Goal: Use online tool/utility: Utilize a website feature to perform a specific function

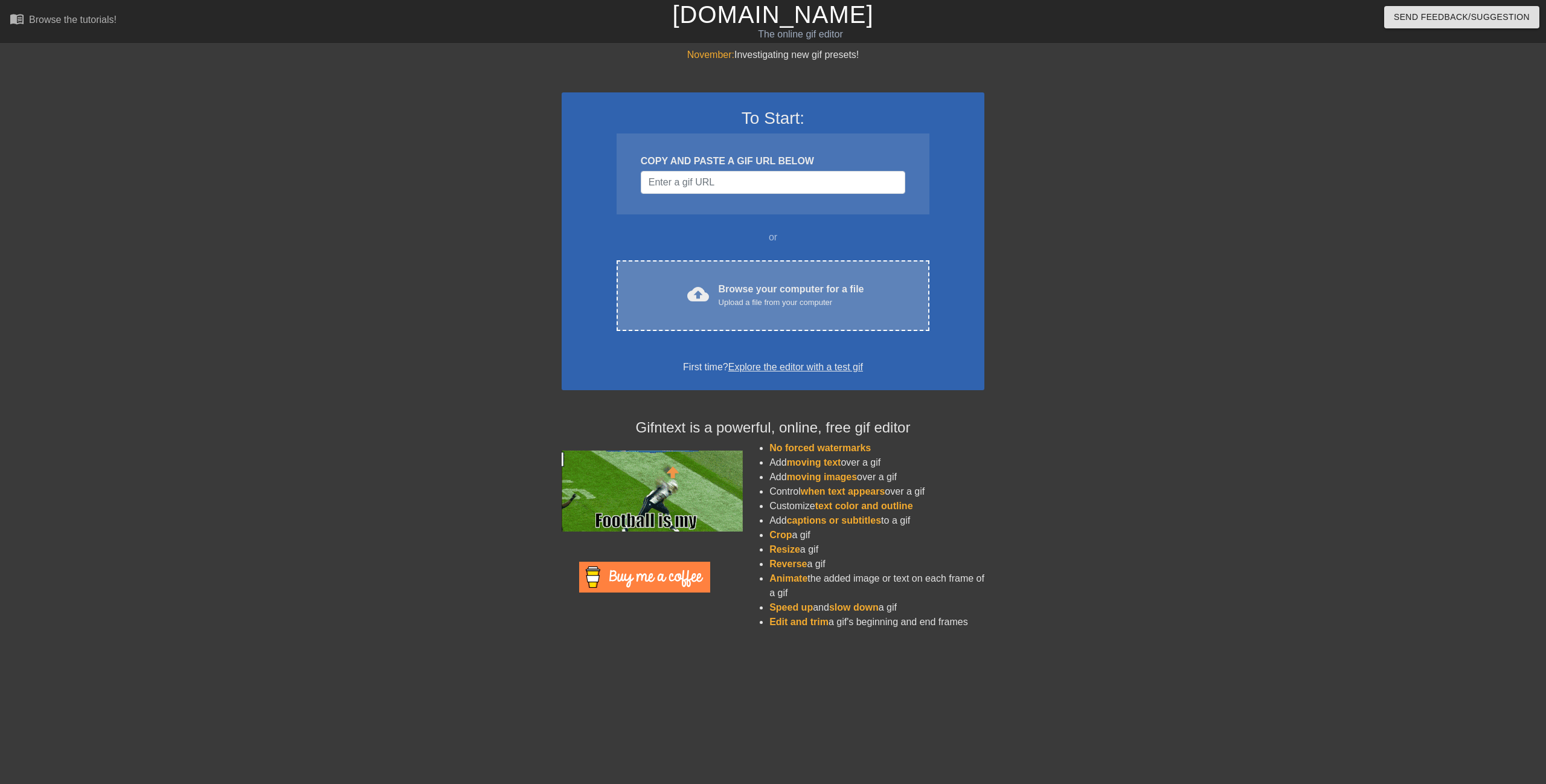
click at [756, 305] on div "Upload a file from your computer" at bounding box center [792, 302] width 145 height 12
click at [680, 260] on div "cloud_upload Browse your computer for a file Upload a file from your computer C…" at bounding box center [773, 295] width 313 height 71
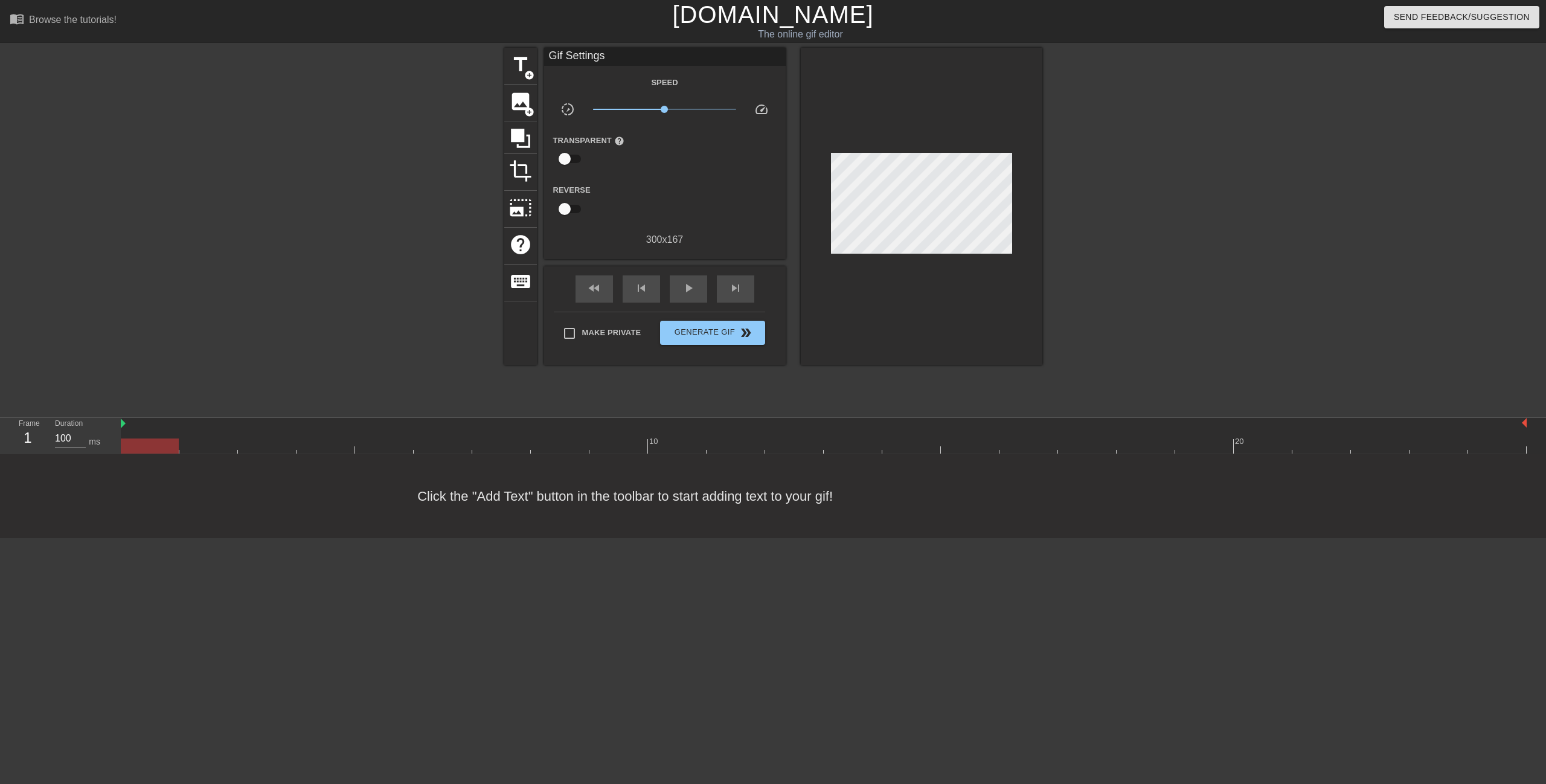
click at [347, 372] on div at bounding box center [400, 229] width 182 height 362
click at [686, 296] on div "play_arrow" at bounding box center [688, 289] width 37 height 27
click at [686, 295] on span "pause" at bounding box center [688, 288] width 15 height 15
drag, startPoint x: 209, startPoint y: 446, endPoint x: 136, endPoint y: 451, distance: 73.2
click at [136, 451] on div at bounding box center [149, 446] width 58 height 15
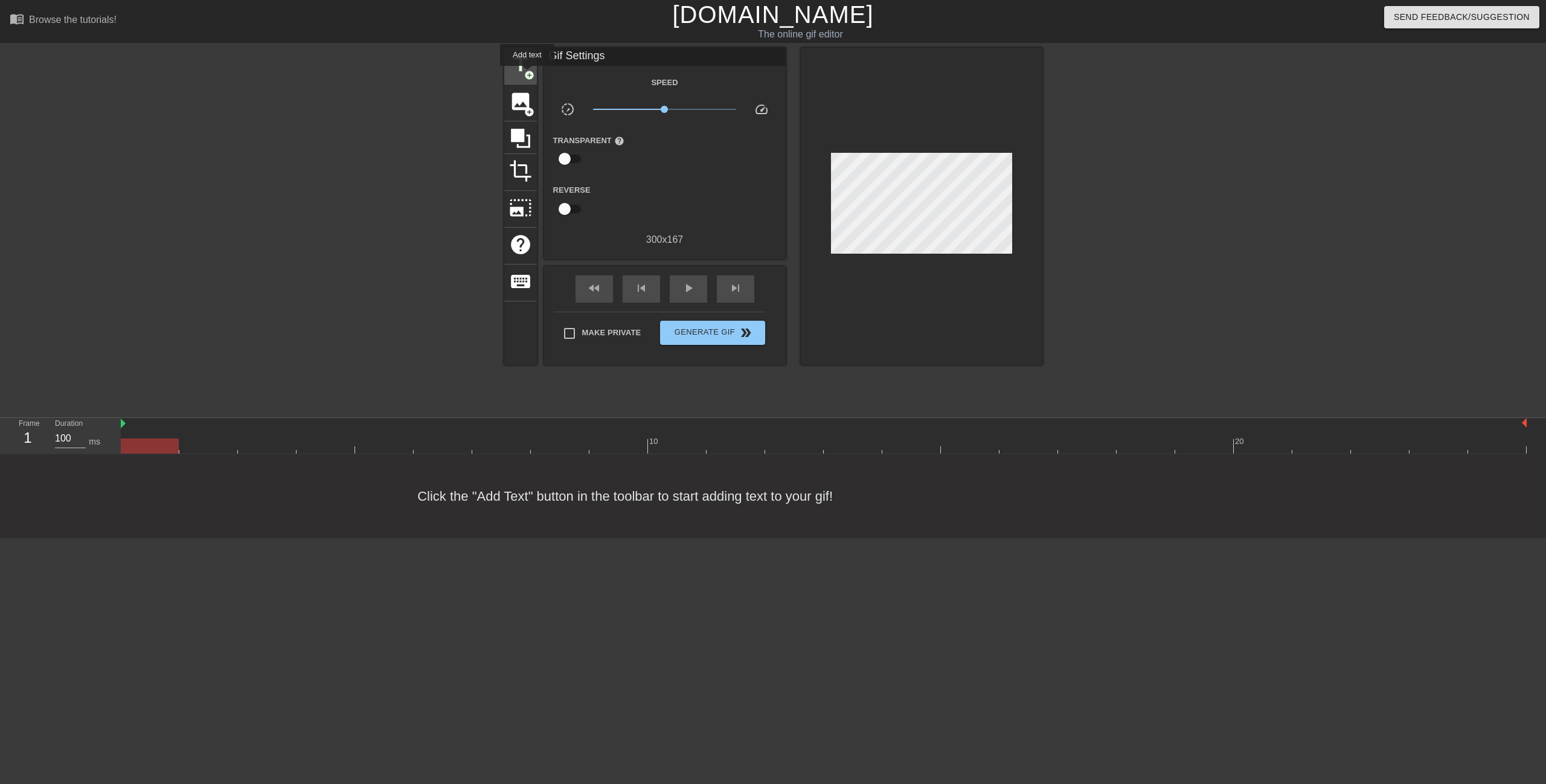
click at [527, 74] on span "add_circle" at bounding box center [529, 75] width 10 height 10
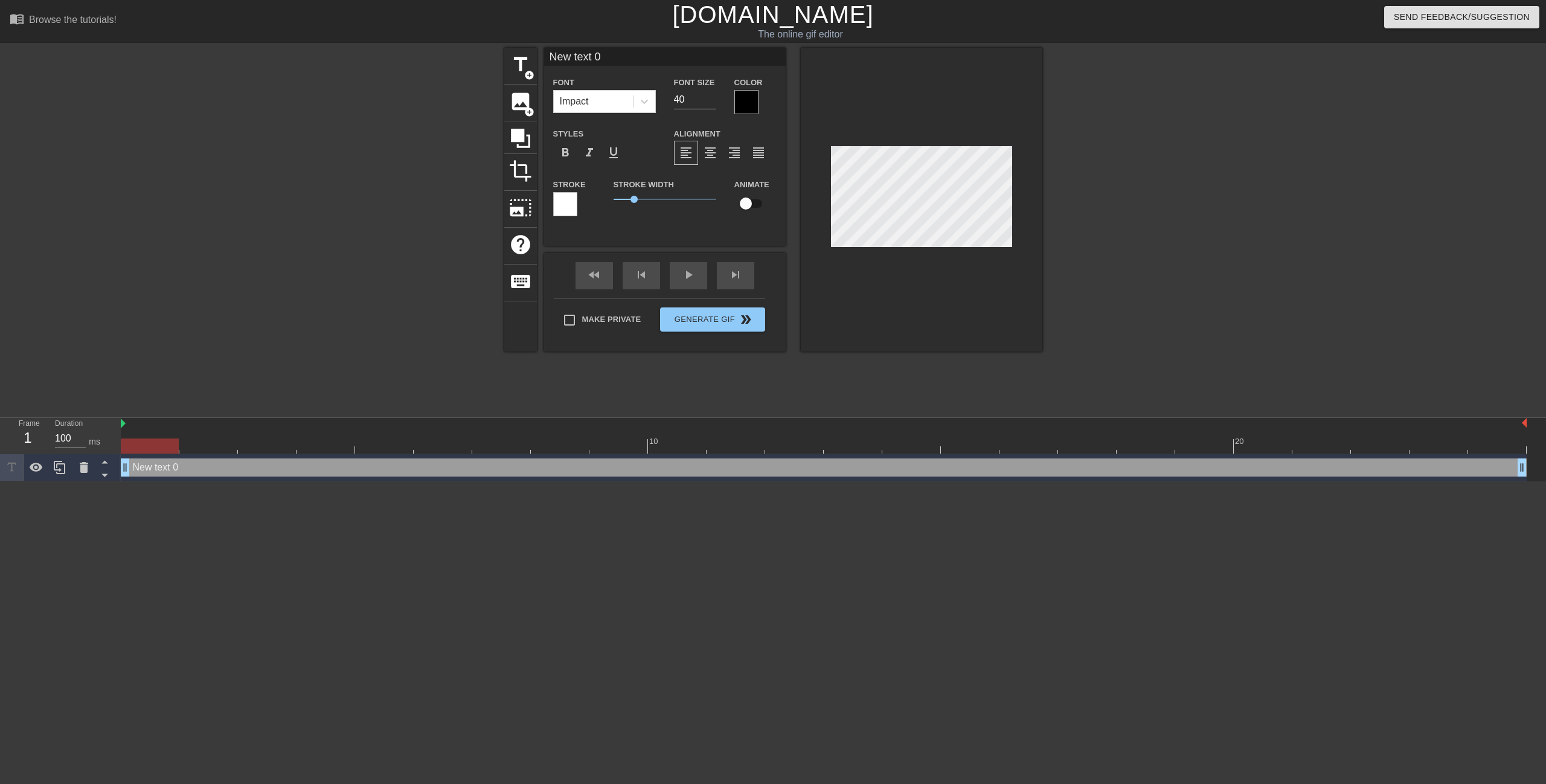
click at [1292, 342] on div "title add_circle image add_circle crop photo_size_select_large help keyboard Ne…" at bounding box center [773, 229] width 1546 height 362
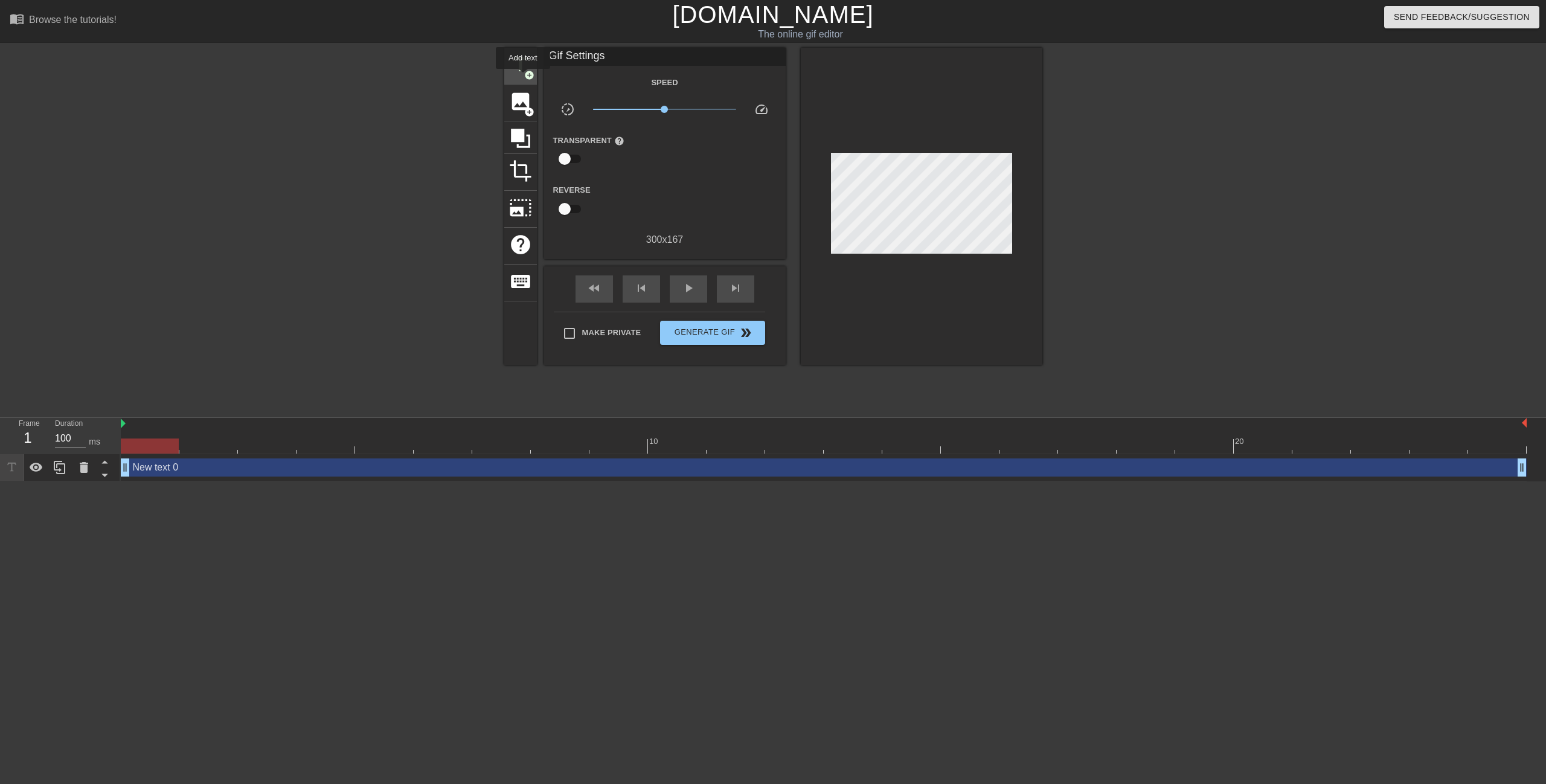
click at [523, 78] on div "title add_circle" at bounding box center [521, 66] width 33 height 37
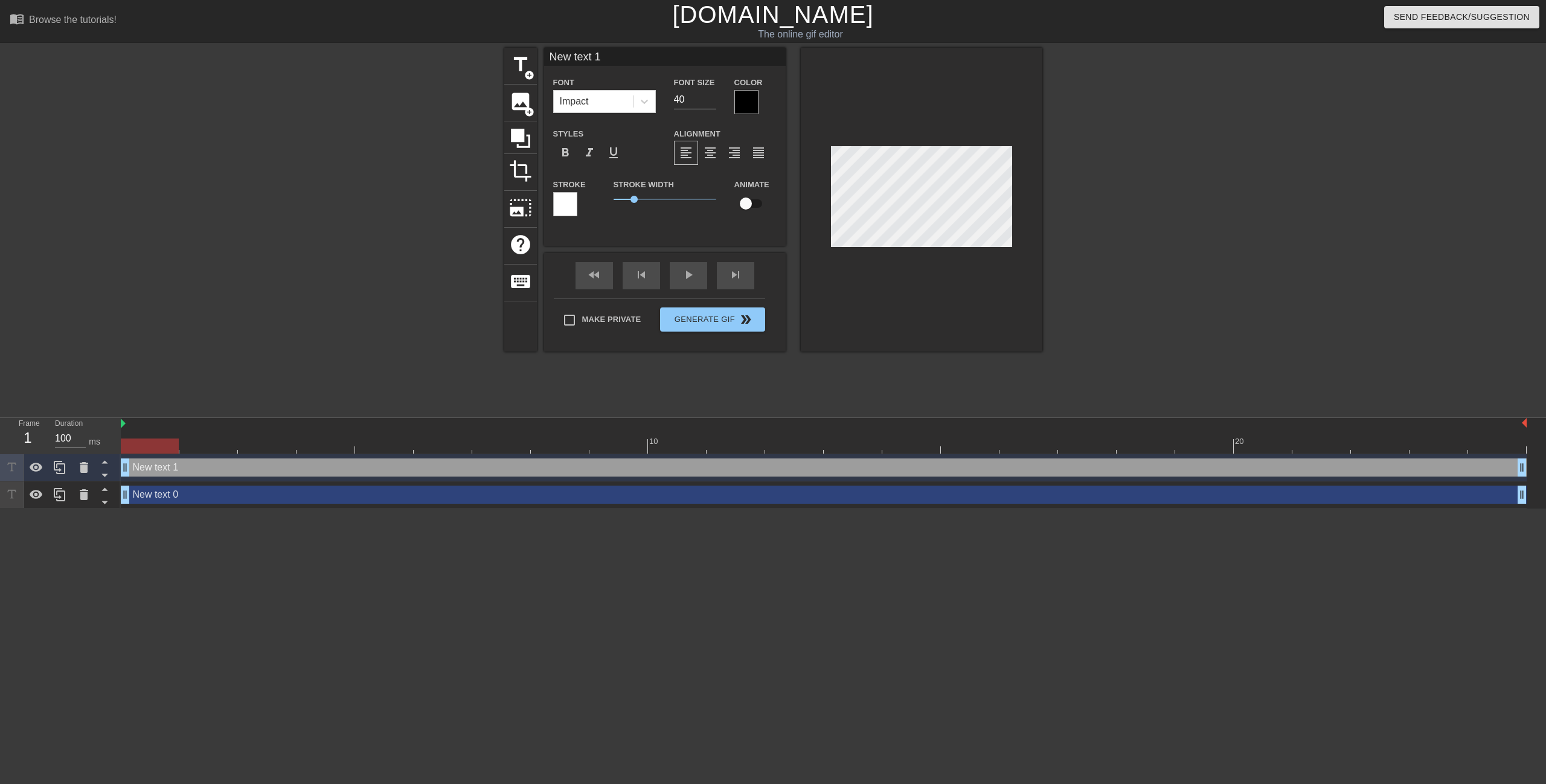
click at [205, 467] on div "New text 1 drag_handle drag_handle" at bounding box center [823, 467] width 1406 height 18
click at [92, 476] on div at bounding box center [83, 467] width 24 height 26
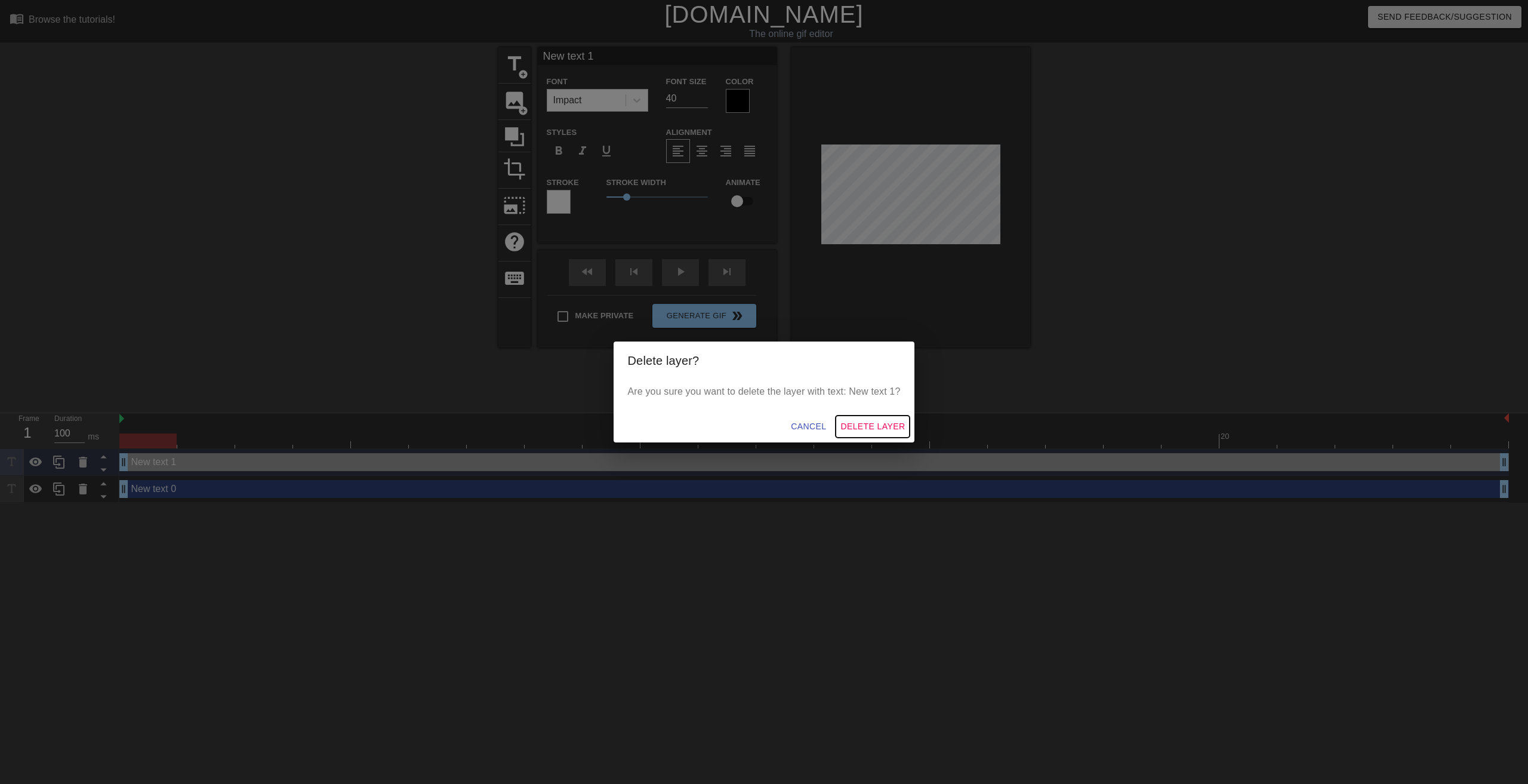
click at [889, 423] on span "Delete Layer" at bounding box center [872, 427] width 64 height 15
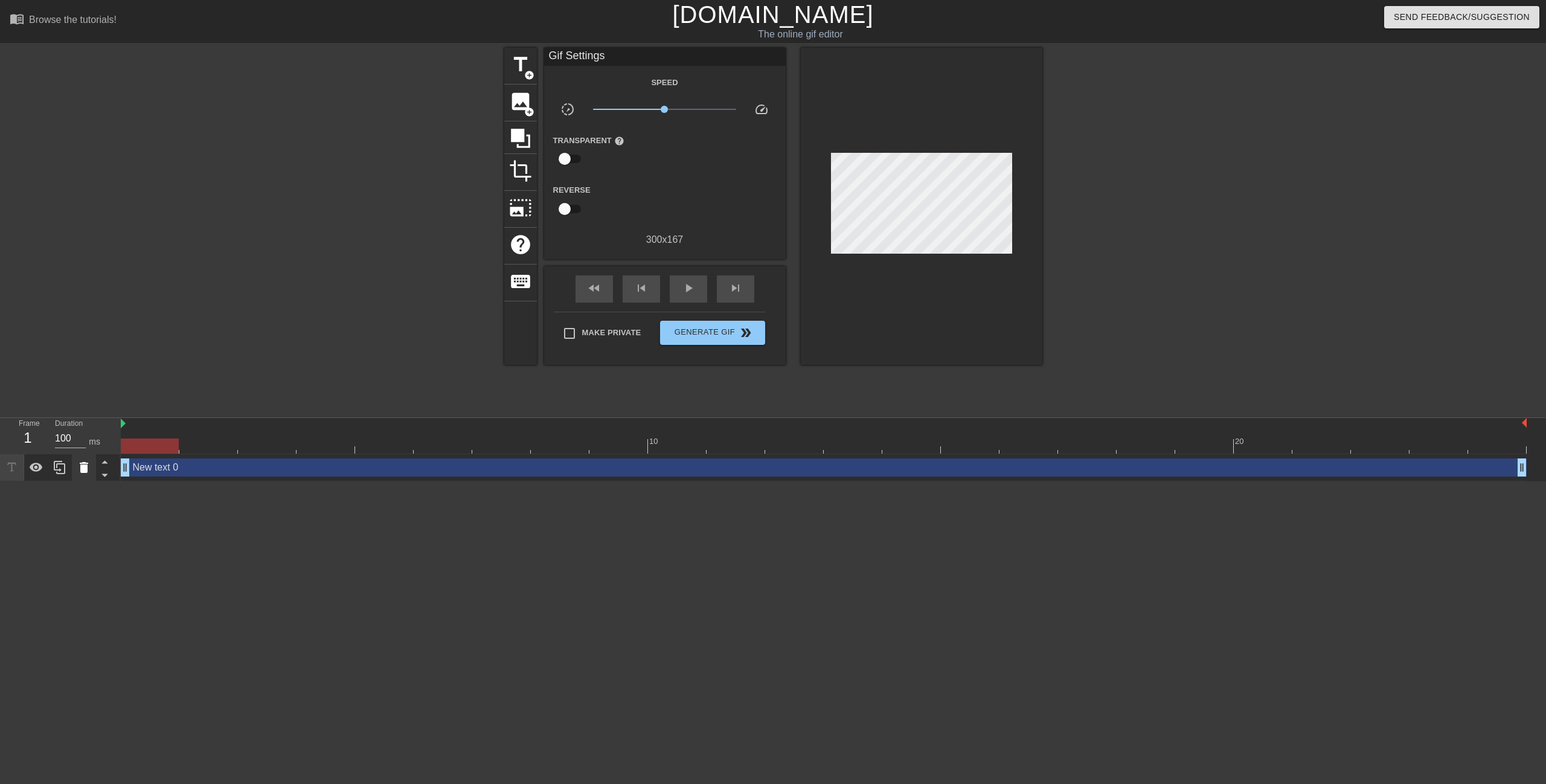
click at [88, 470] on icon at bounding box center [84, 468] width 15 height 15
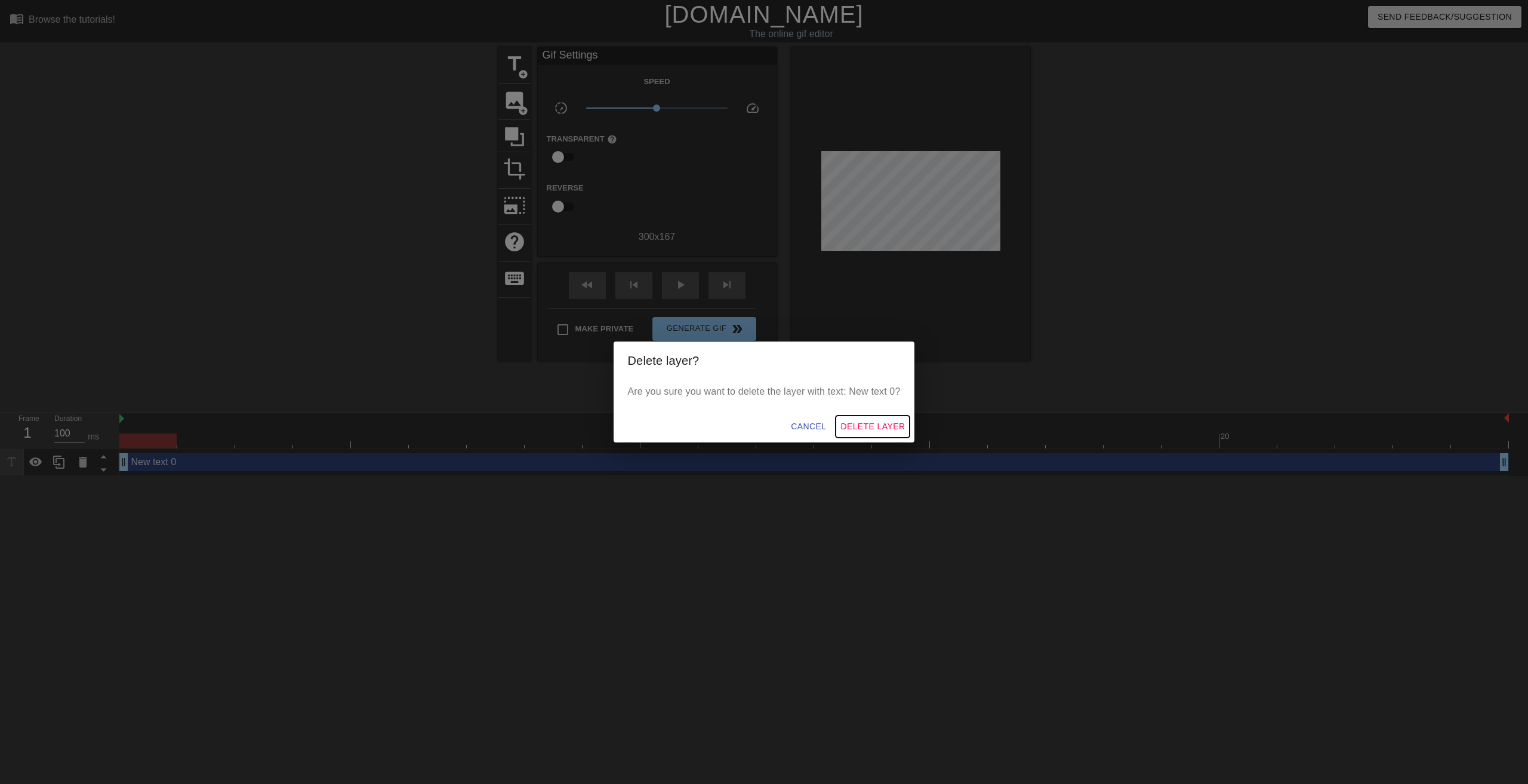
click at [901, 434] on button "Delete Layer" at bounding box center [872, 426] width 74 height 22
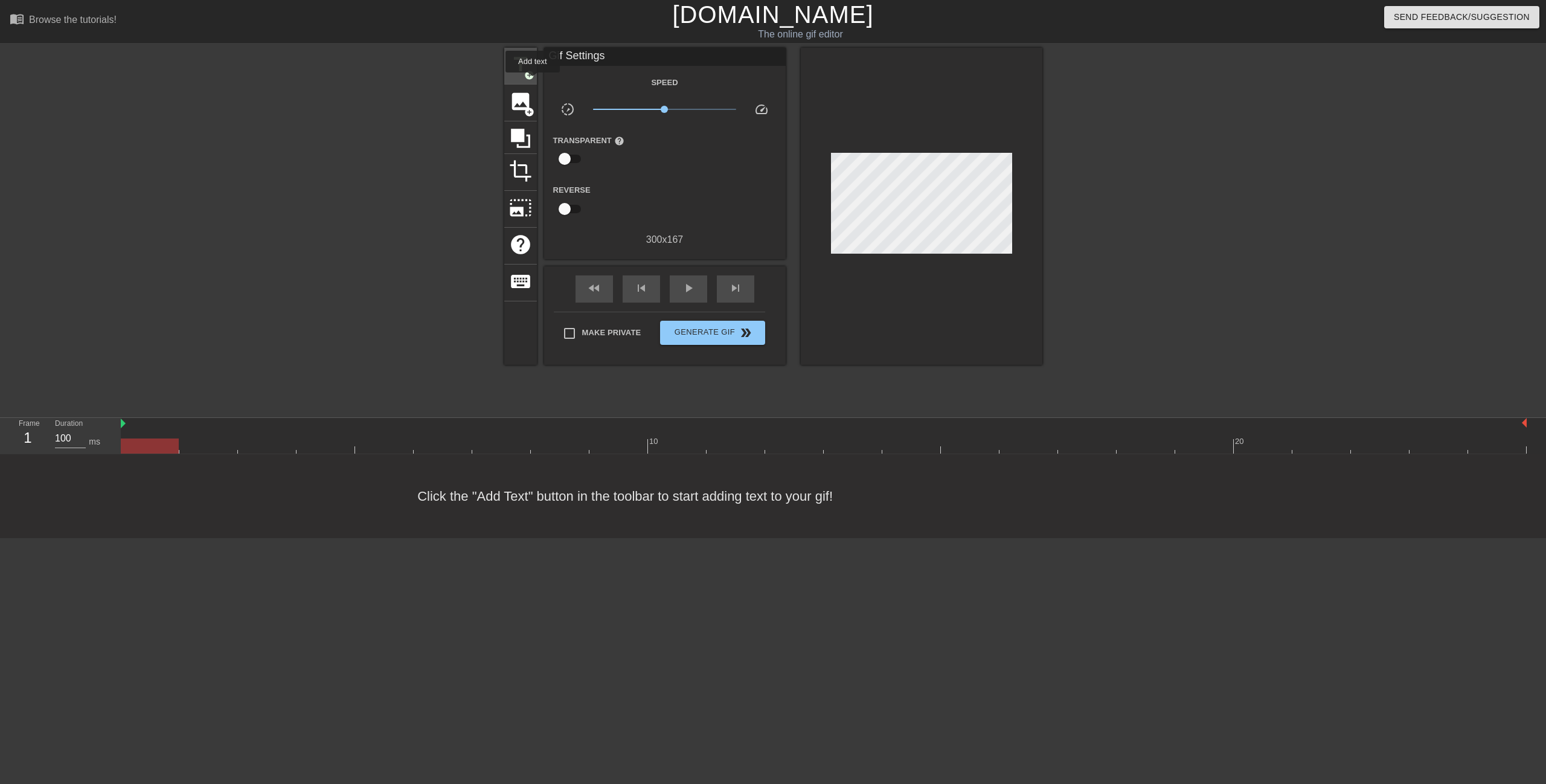
click at [532, 81] on div "title add_circle" at bounding box center [521, 66] width 33 height 37
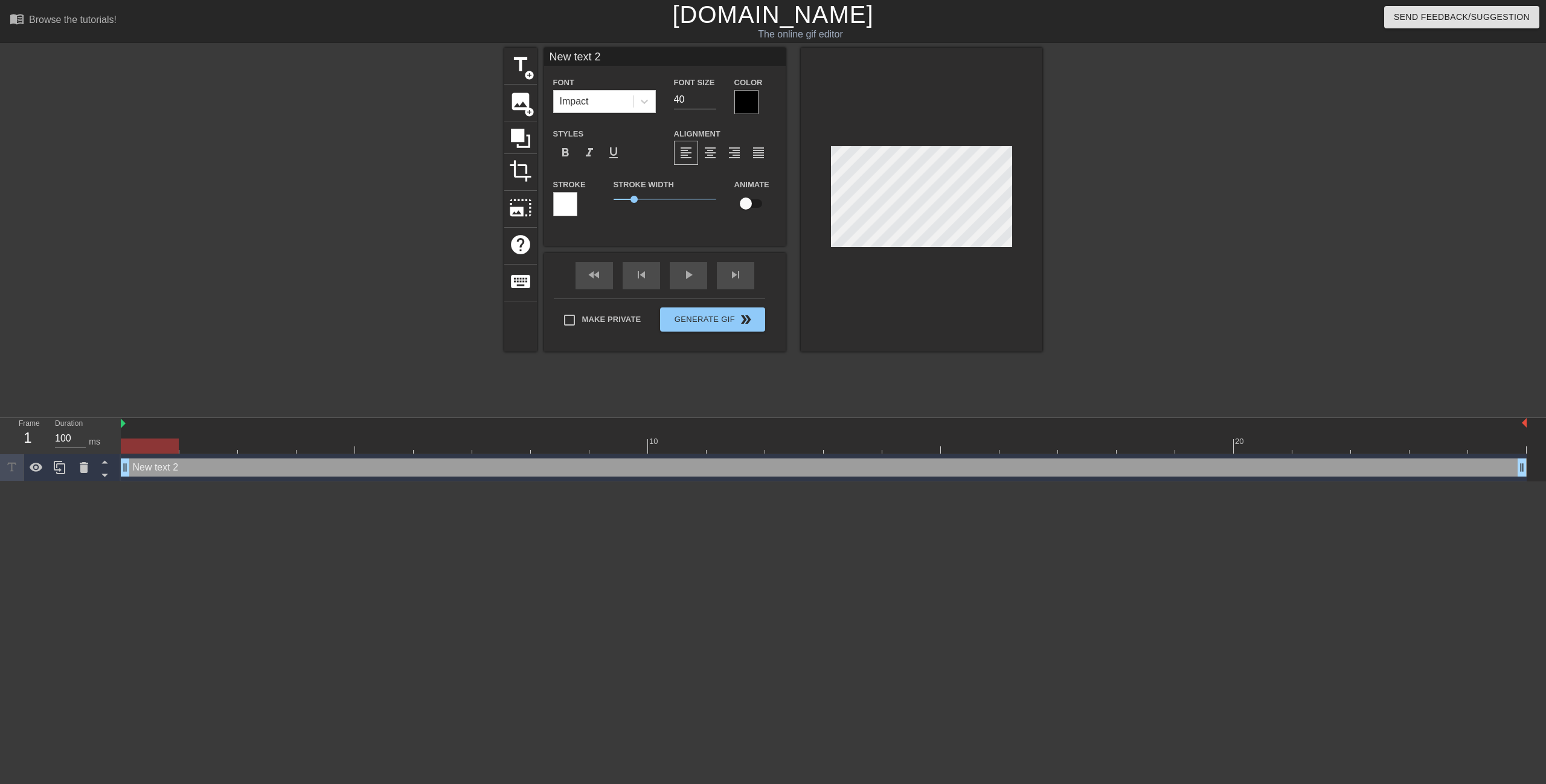
scroll to position [2, 3]
paste textarea "不明這個逼"
type input "不明這個逼"
type textarea "不明這個逼"
click at [741, 100] on div at bounding box center [746, 102] width 24 height 24
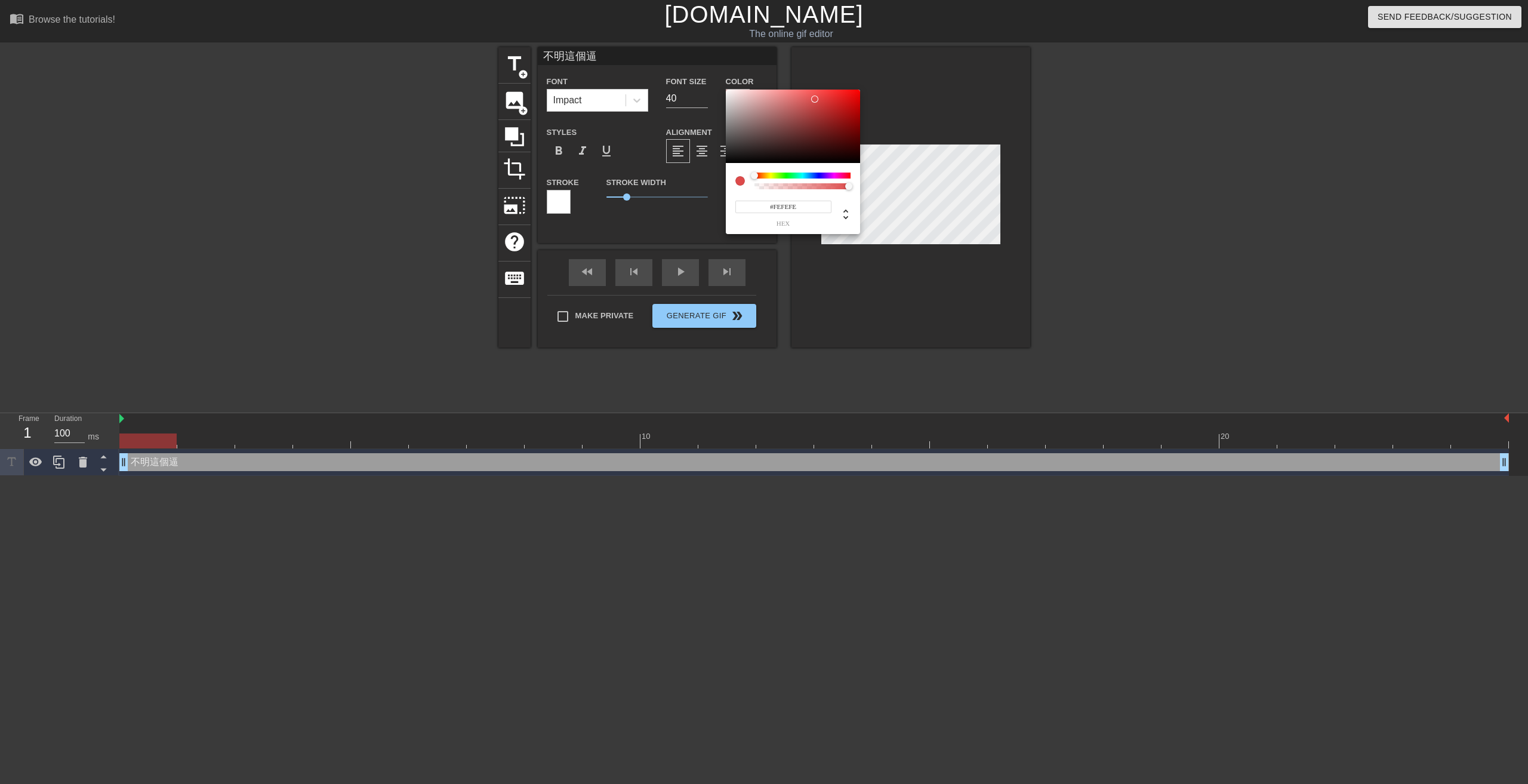
type input "#FFFFFF"
drag, startPoint x: 726, startPoint y: 97, endPoint x: 716, endPoint y: 88, distance: 13.5
click at [716, 88] on div "#FFFFFF hex" at bounding box center [764, 392] width 1528 height 784
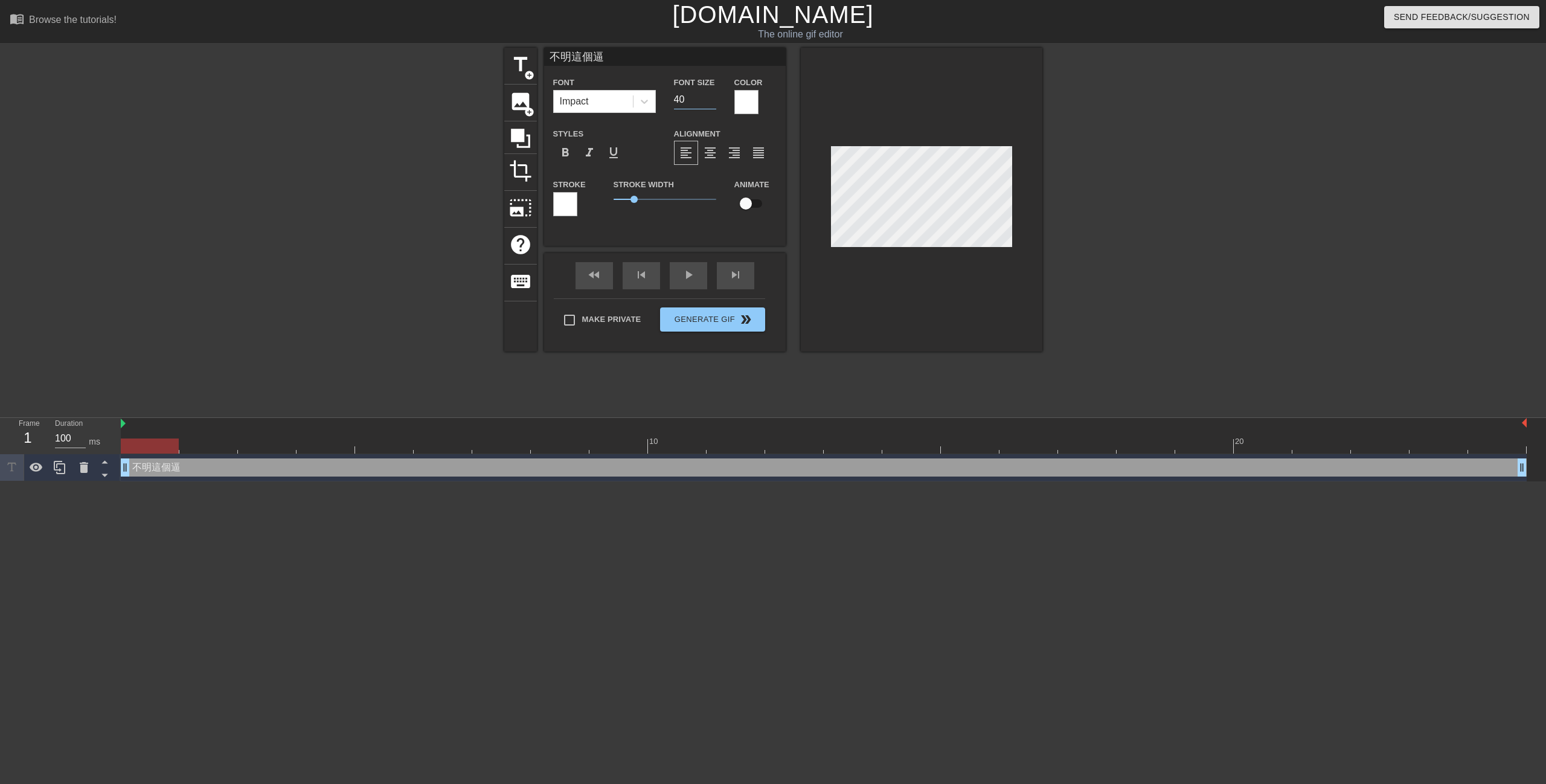
click at [696, 105] on input "40" at bounding box center [695, 99] width 42 height 19
drag, startPoint x: 648, startPoint y: 105, endPoint x: 638, endPoint y: 103, distance: 10.2
click at [638, 103] on div "Font Impact Font Size 40 Color" at bounding box center [664, 95] width 242 height 40
type input "26"
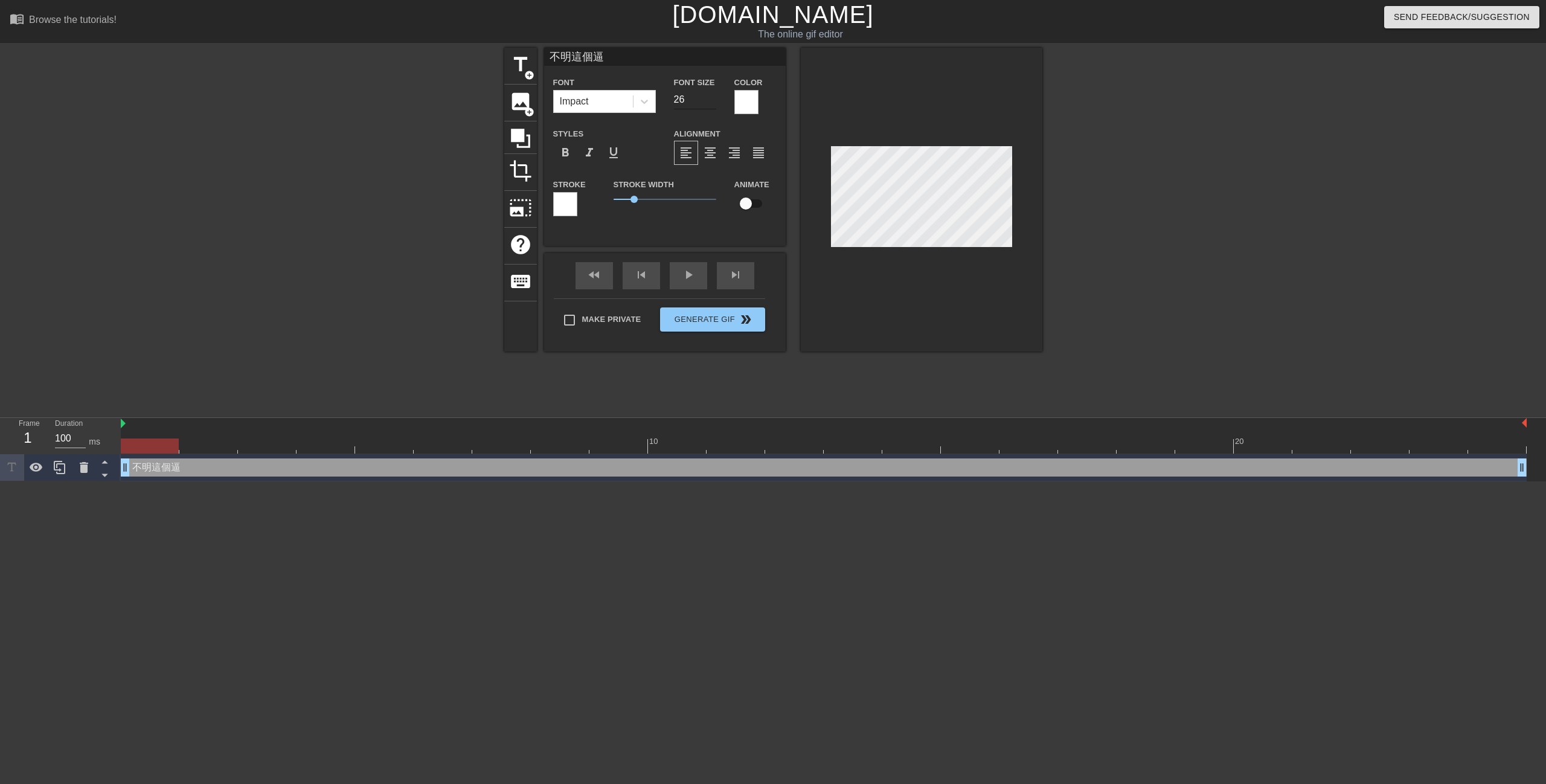
click at [693, 105] on input "26" at bounding box center [695, 99] width 42 height 19
click at [710, 97] on input "27" at bounding box center [695, 99] width 42 height 19
click at [710, 97] on input "28" at bounding box center [695, 99] width 42 height 19
click at [710, 97] on input "29" at bounding box center [695, 99] width 42 height 19
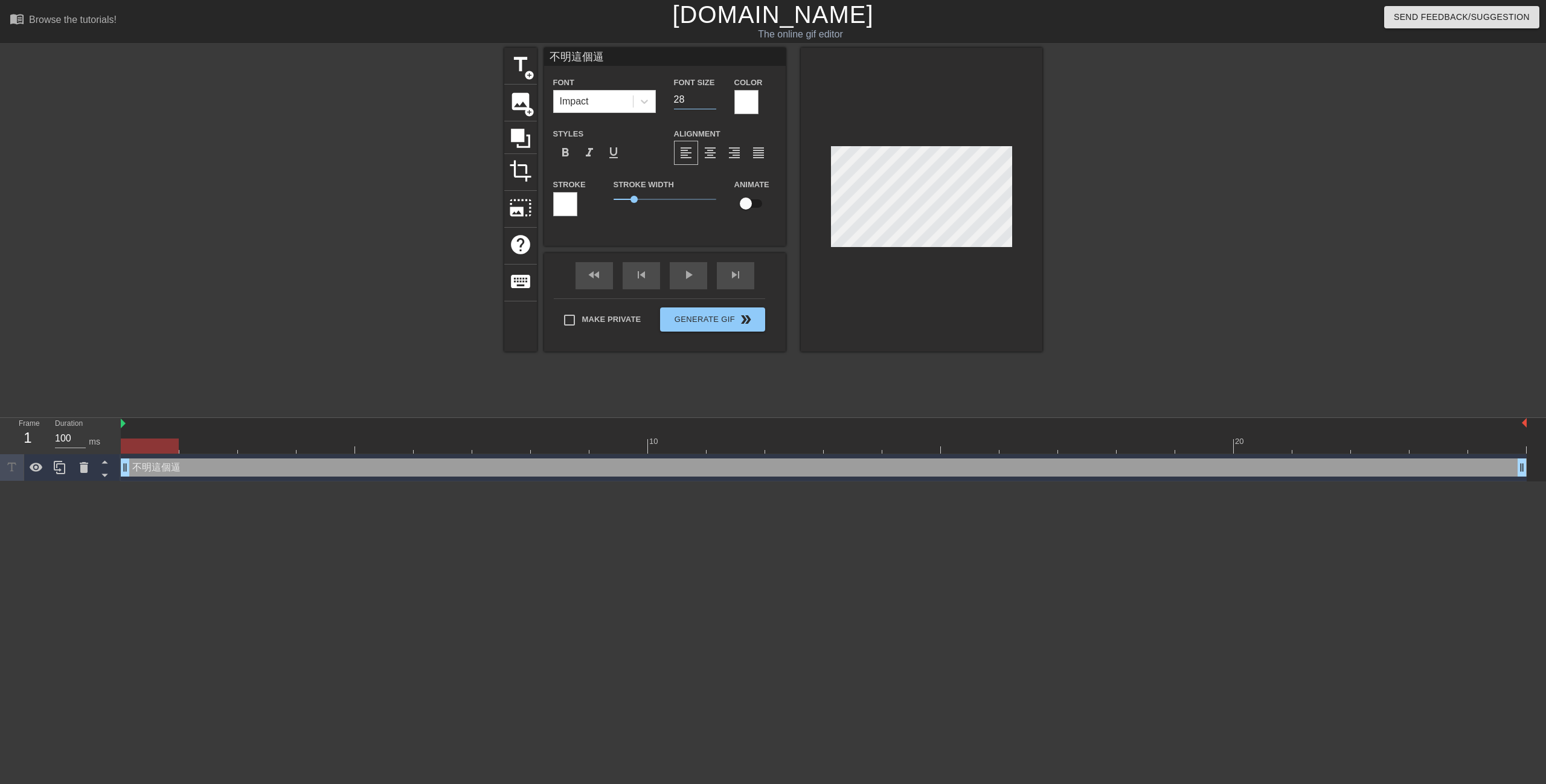
click at [712, 100] on input "28" at bounding box center [695, 99] width 42 height 19
click at [712, 101] on input "27" at bounding box center [695, 99] width 42 height 19
click at [712, 101] on input "26" at bounding box center [695, 99] width 42 height 19
click at [712, 102] on input "25" at bounding box center [695, 99] width 42 height 19
click at [712, 102] on input "24" at bounding box center [695, 99] width 42 height 19
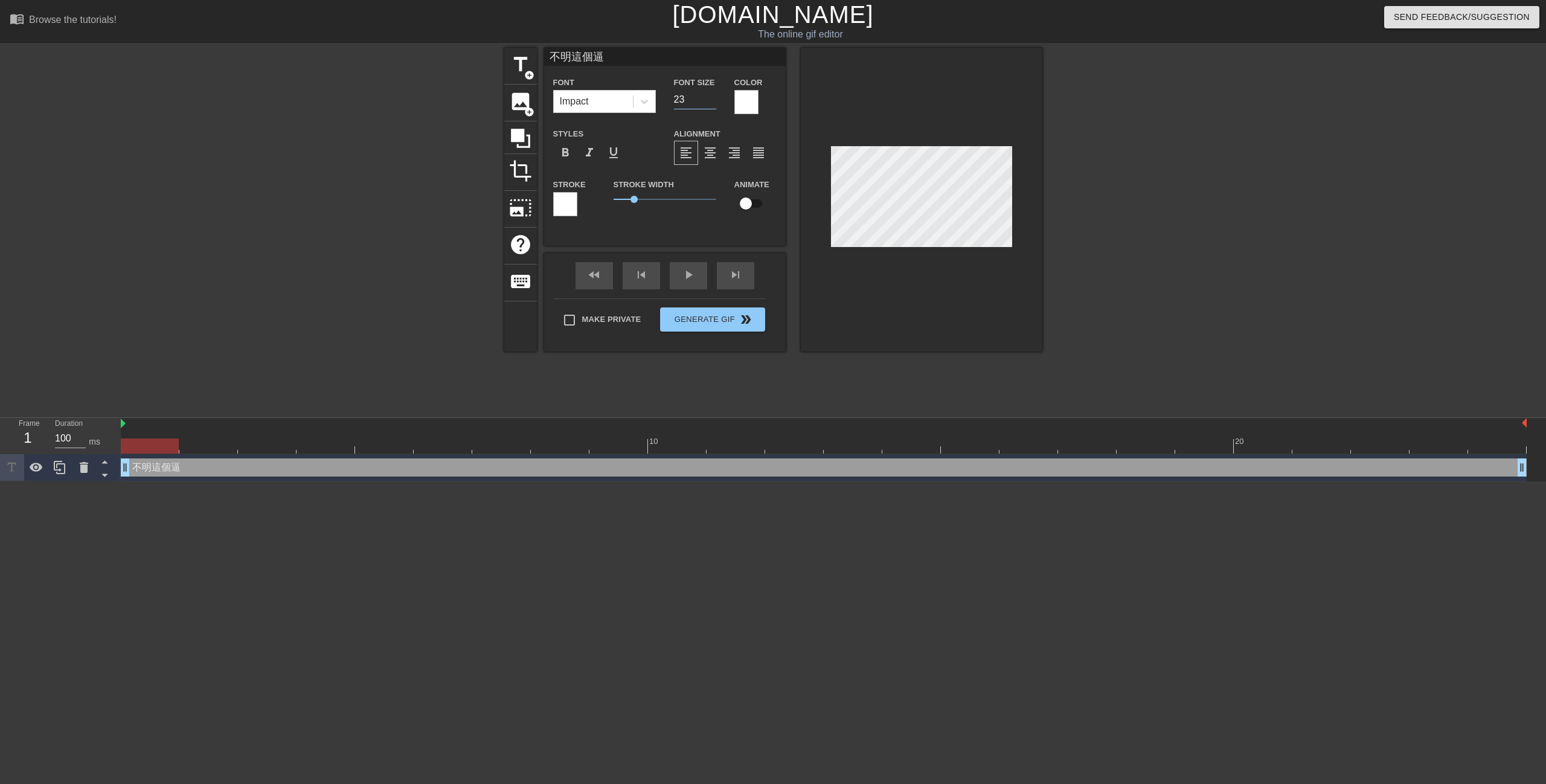
click at [712, 102] on input "23" at bounding box center [695, 99] width 42 height 19
click at [712, 102] on input "22" at bounding box center [695, 99] width 42 height 19
click at [712, 102] on input "21" at bounding box center [695, 99] width 42 height 19
click at [712, 102] on input "20" at bounding box center [695, 99] width 42 height 19
type input "19"
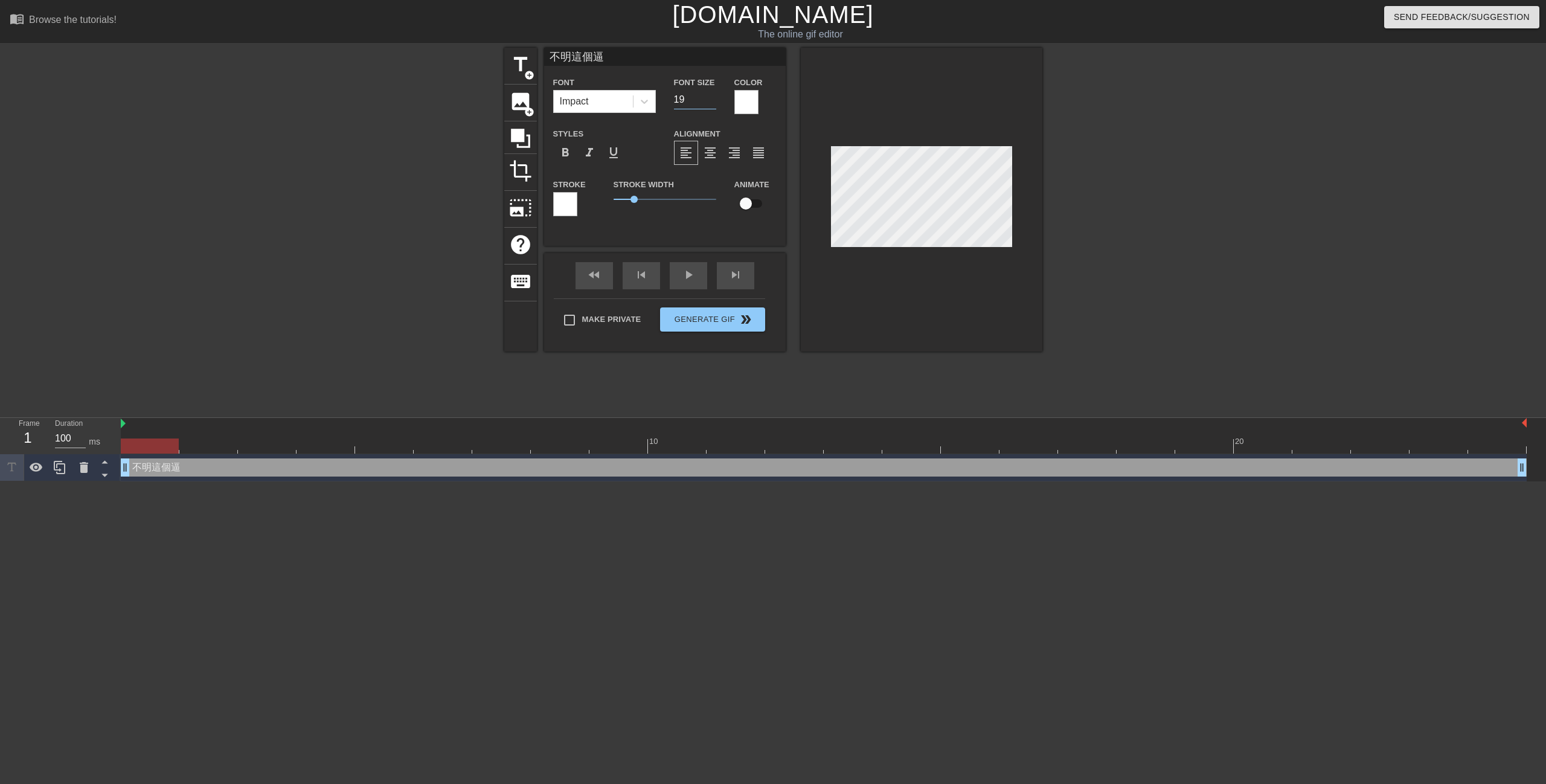
click at [712, 102] on input "19" at bounding box center [695, 99] width 42 height 19
click at [1097, 470] on div "不明這個逼 drag_handle drag_handle" at bounding box center [823, 467] width 1406 height 18
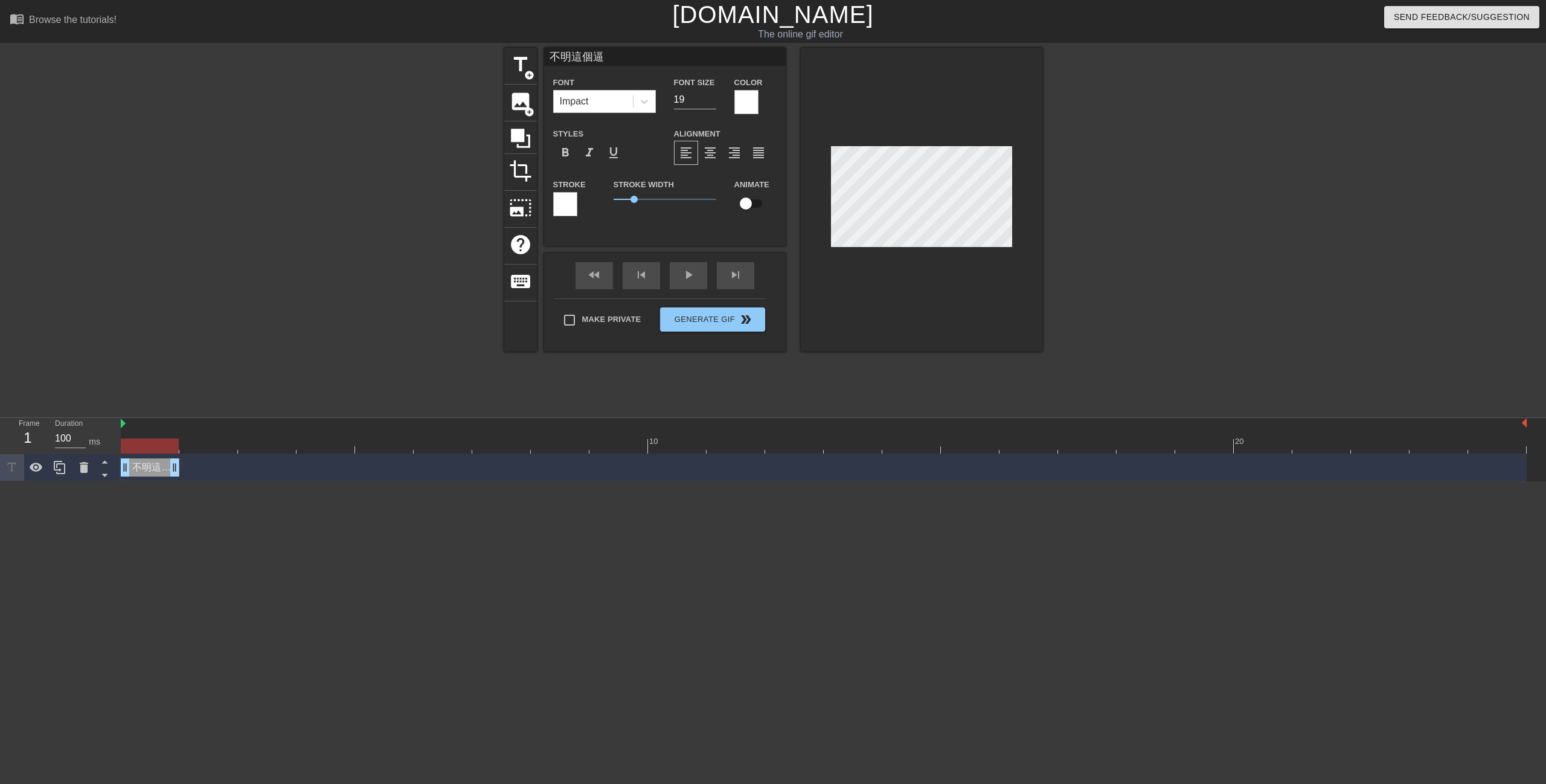
drag, startPoint x: 1523, startPoint y: 470, endPoint x: 168, endPoint y: 462, distance: 1355.0
click at [523, 72] on span "title" at bounding box center [521, 64] width 23 height 23
type input "New text 3"
type input "40"
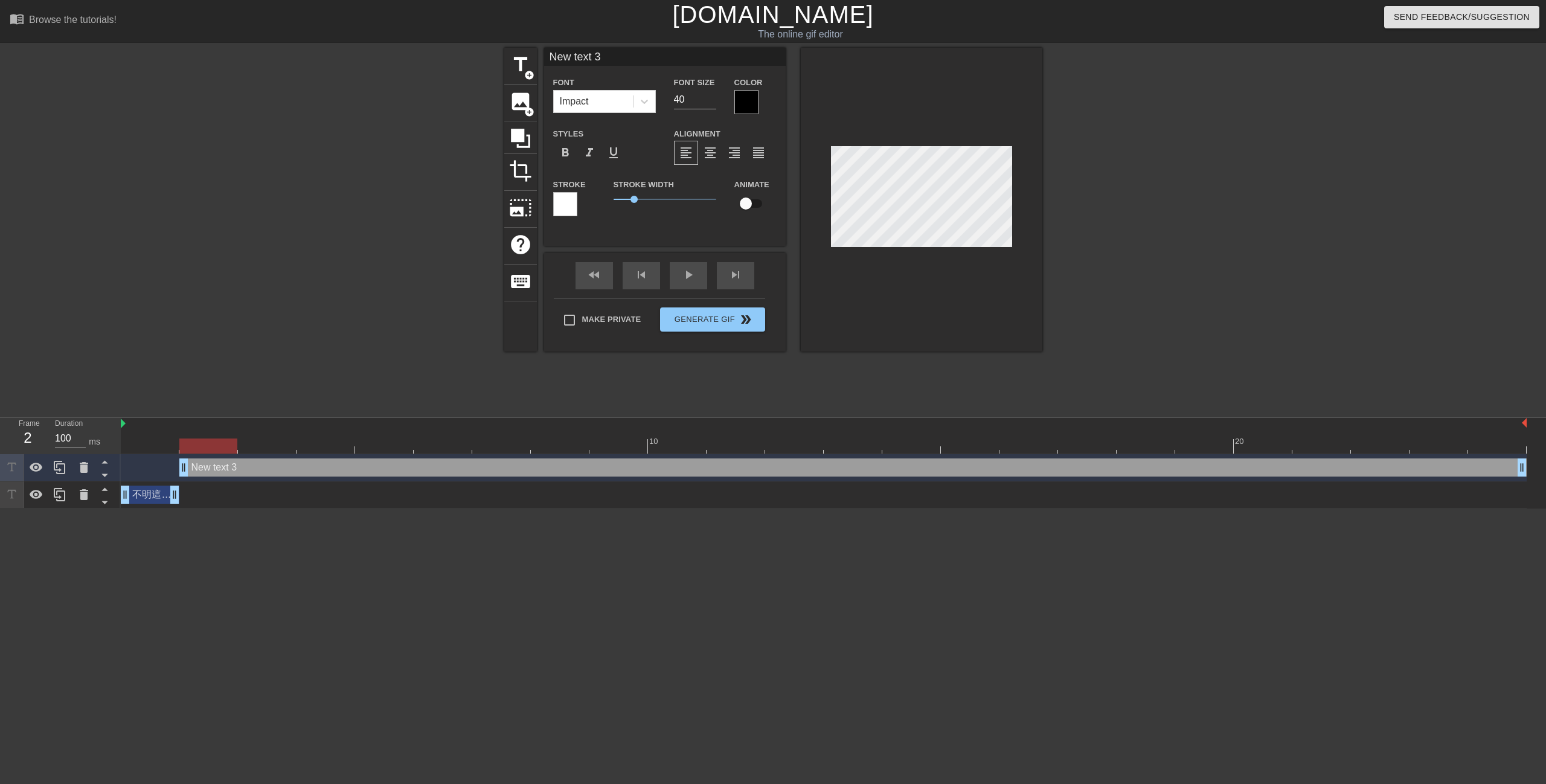
drag, startPoint x: 125, startPoint y: 471, endPoint x: 166, endPoint y: 467, distance: 41.2
click at [166, 467] on div "New text 3 drag_handle drag_handle" at bounding box center [823, 467] width 1406 height 18
paste textarea "去逛夜市也不問我要不要帶東西回來"
type input "N去逛夜市也不問我要不要帶東西回來"
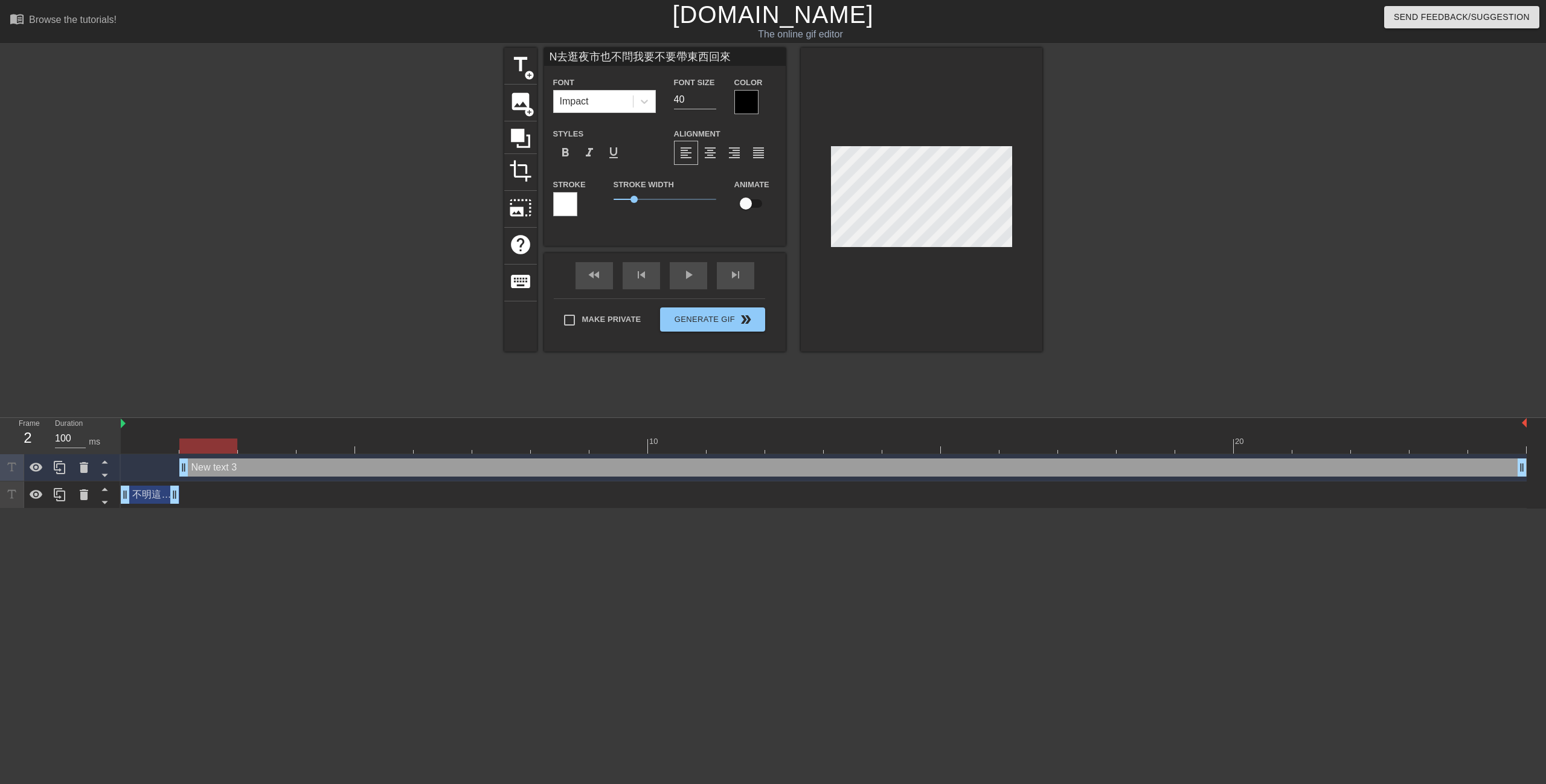
scroll to position [2, 10]
type textarea "N去逛夜市也不問我要不要帶東西回來"
click at [701, 101] on input "40" at bounding box center [695, 99] width 42 height 19
drag, startPoint x: 706, startPoint y: 100, endPoint x: 678, endPoint y: 98, distance: 28.1
click at [678, 98] on input "40" at bounding box center [695, 99] width 42 height 19
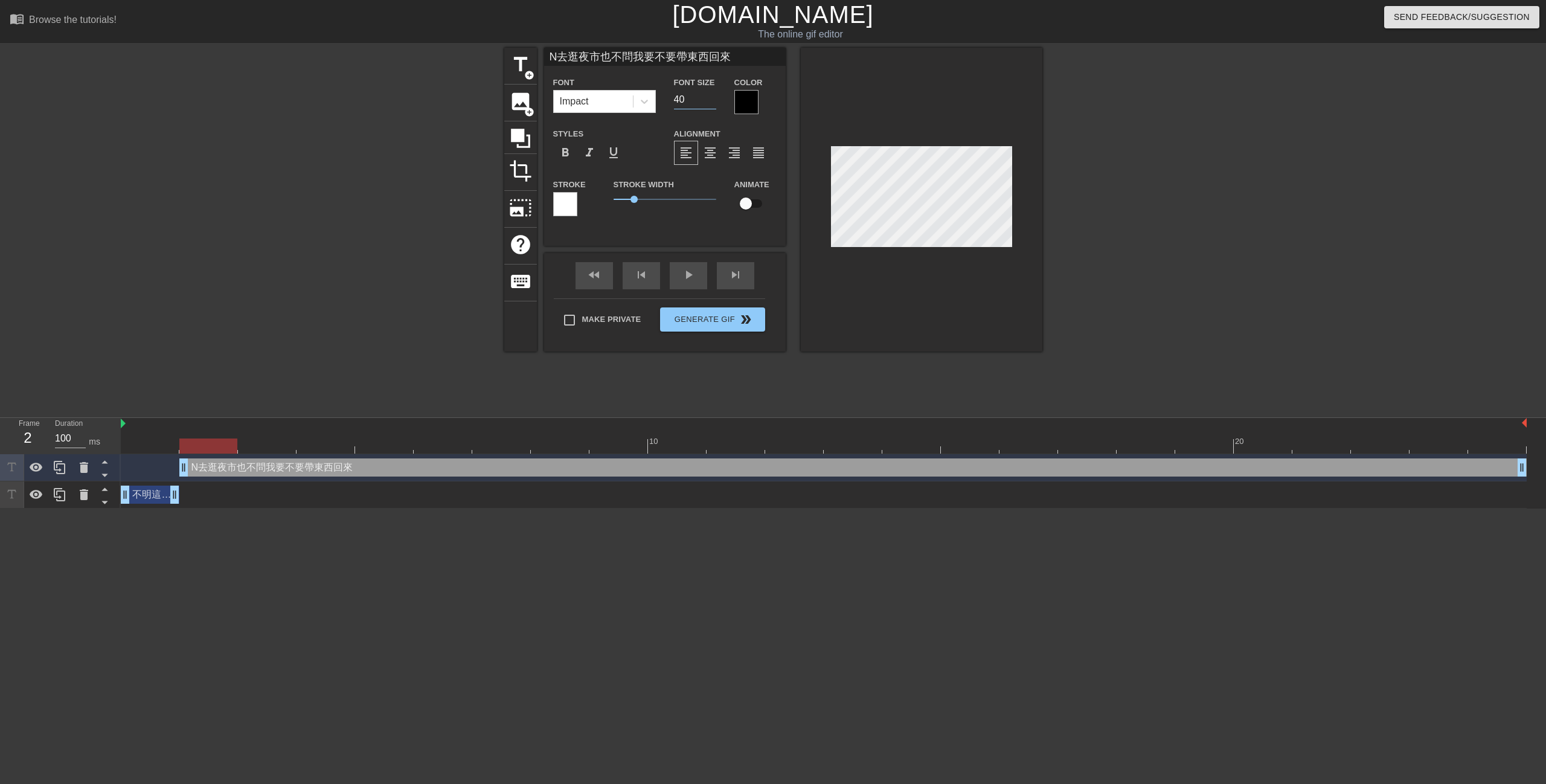
click at [681, 93] on input "40" at bounding box center [695, 99] width 42 height 19
drag, startPoint x: 688, startPoint y: 102, endPoint x: 667, endPoint y: 99, distance: 21.2
click at [667, 99] on div "Font Size 40" at bounding box center [695, 95] width 60 height 40
type input "20"
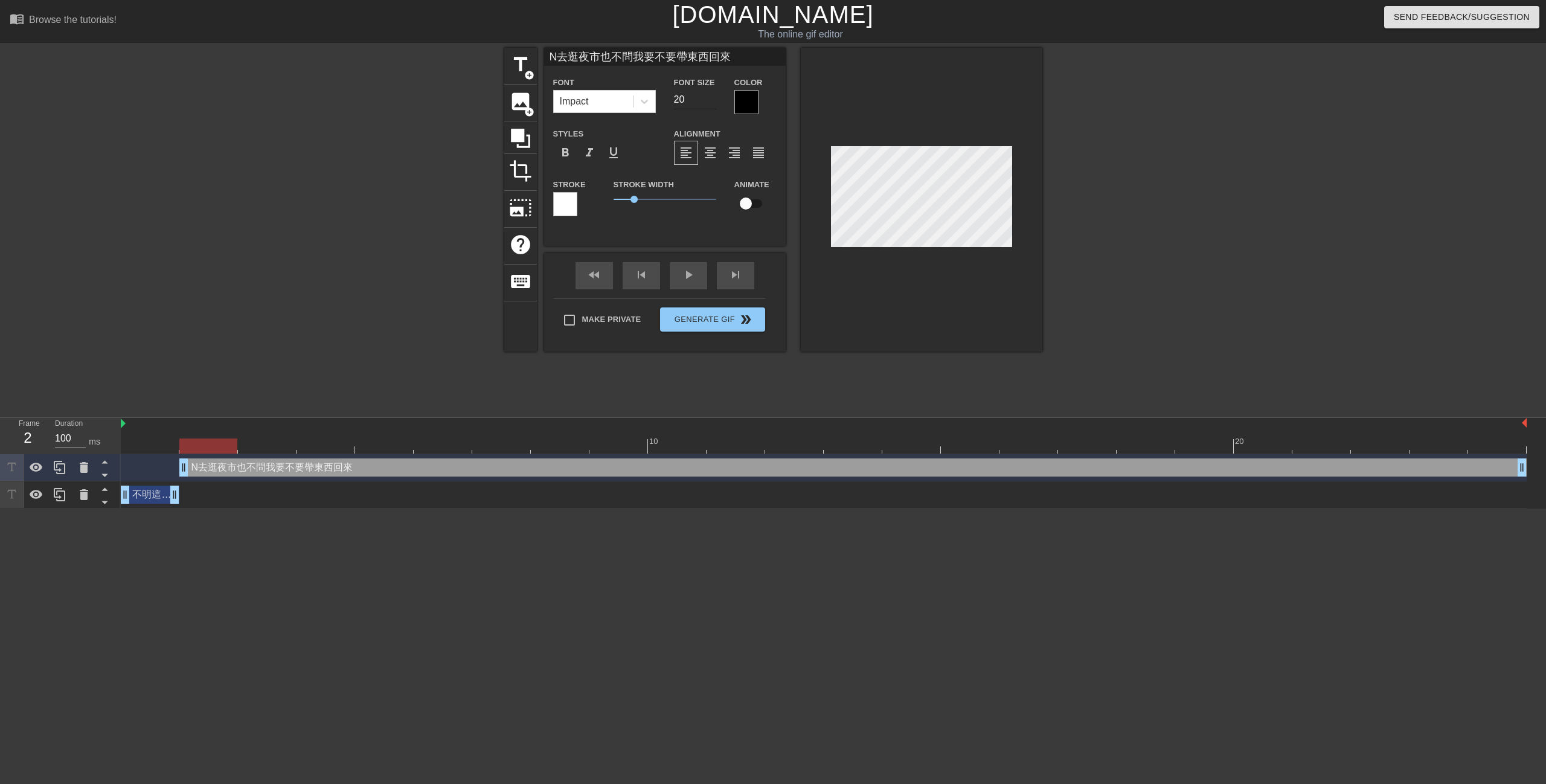
drag, startPoint x: 694, startPoint y: 103, endPoint x: 708, endPoint y: 102, distance: 14.0
click at [694, 103] on input "20" at bounding box center [695, 99] width 42 height 19
type input "去逛夜市也不問我要不要帶東西回來"
type textarea "去逛夜市也不問我要不要帶東西回來"
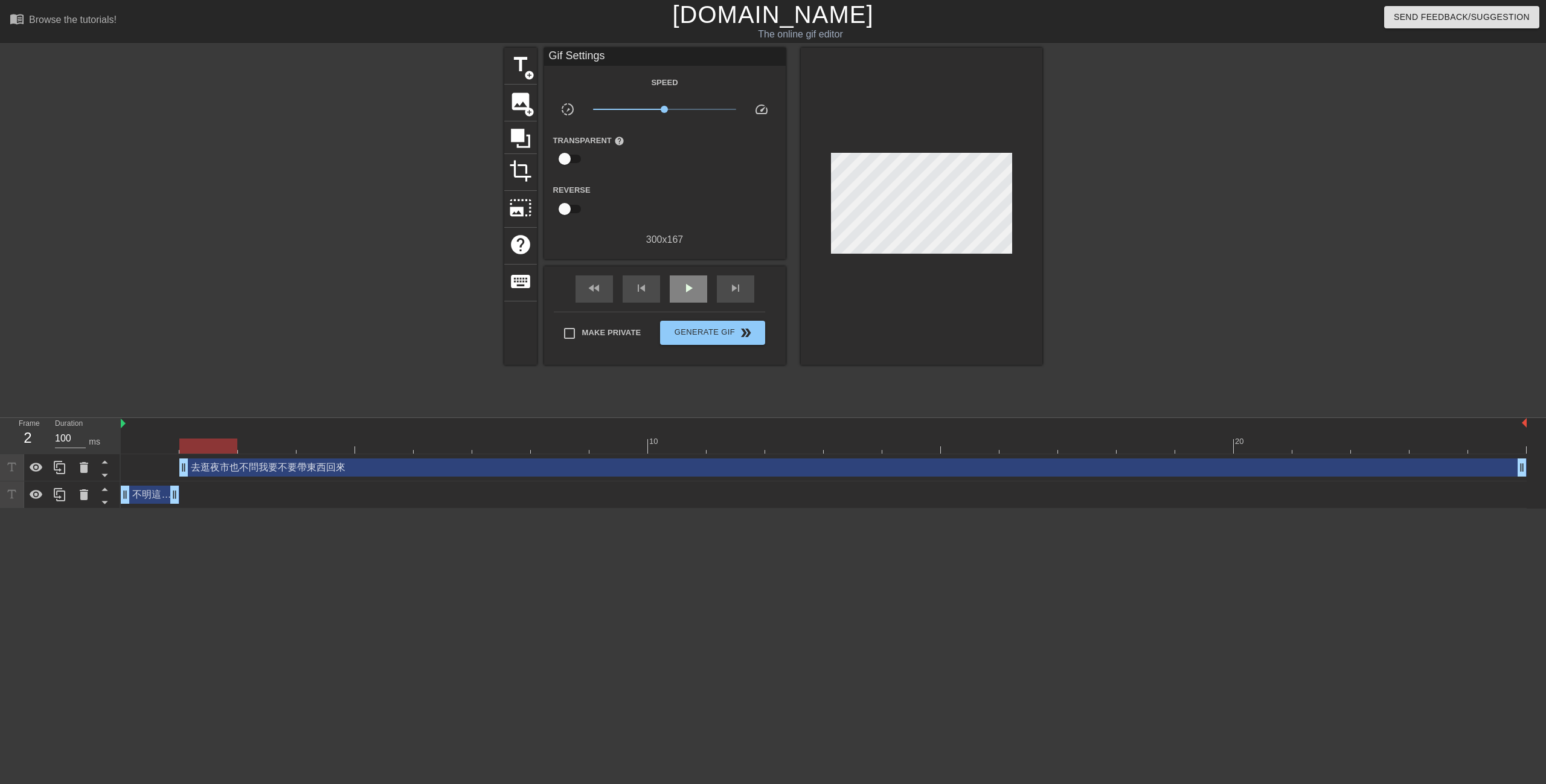
click at [694, 278] on div "play_arrow" at bounding box center [688, 289] width 37 height 27
click at [690, 285] on span "pause" at bounding box center [688, 288] width 15 height 15
drag, startPoint x: 182, startPoint y: 467, endPoint x: 195, endPoint y: 465, distance: 13.2
drag, startPoint x: 185, startPoint y: 470, endPoint x: 229, endPoint y: 467, distance: 44.1
click at [229, 467] on div "去逛夜市也不問我要不要帶東西回來 drag_handle drag_handle" at bounding box center [823, 467] width 1406 height 18
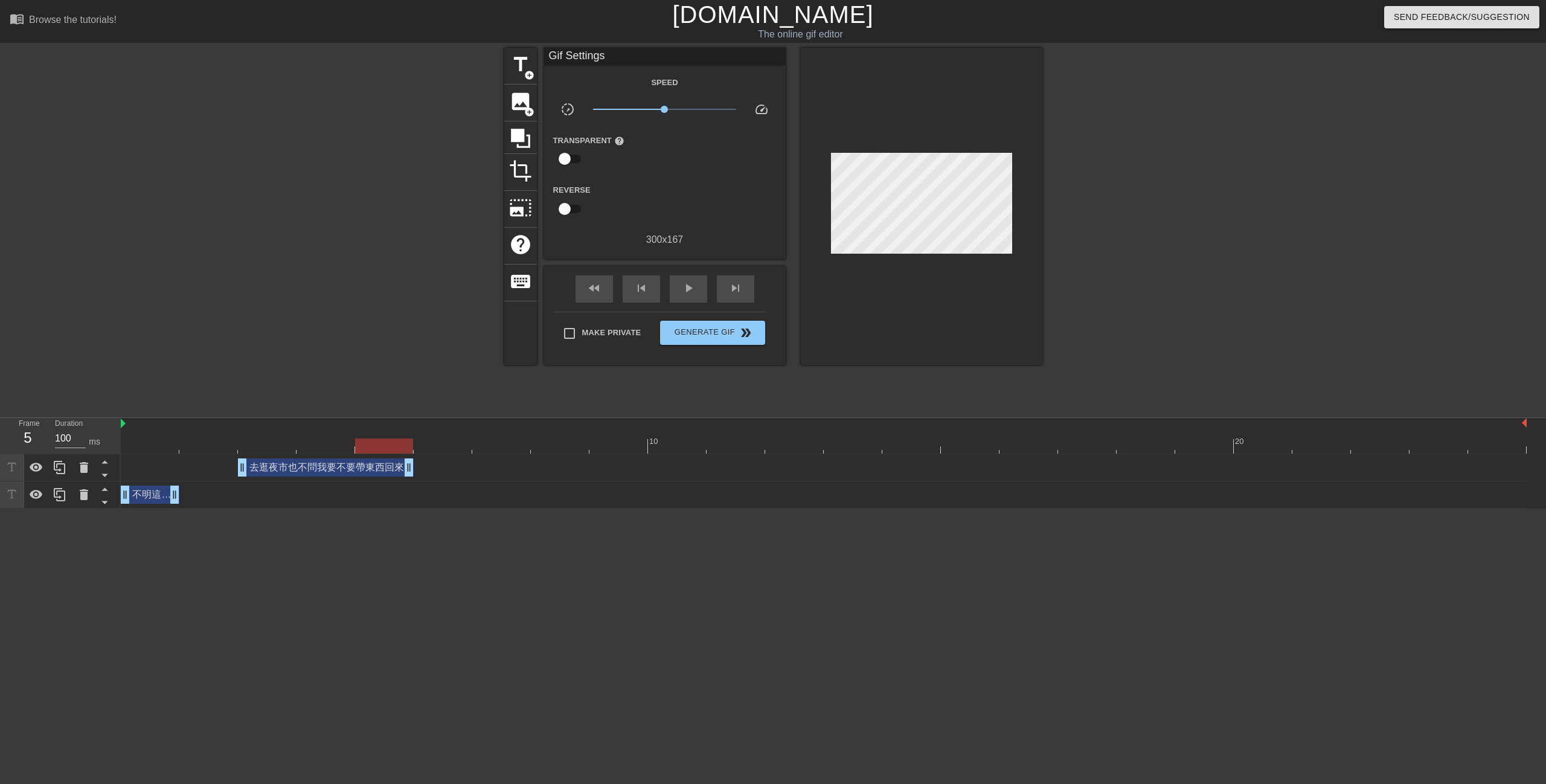
drag, startPoint x: 1523, startPoint y: 471, endPoint x: 415, endPoint y: 470, distance: 1108.0
click at [415, 470] on div "去逛夜市也不問我要不要帶東西回來 drag_handle drag_handle" at bounding box center [823, 467] width 1406 height 18
click at [686, 295] on span "play_arrow" at bounding box center [688, 288] width 15 height 15
click at [686, 294] on span "pause" at bounding box center [688, 288] width 15 height 15
drag, startPoint x: 176, startPoint y: 496, endPoint x: 179, endPoint y: 506, distance: 10.4
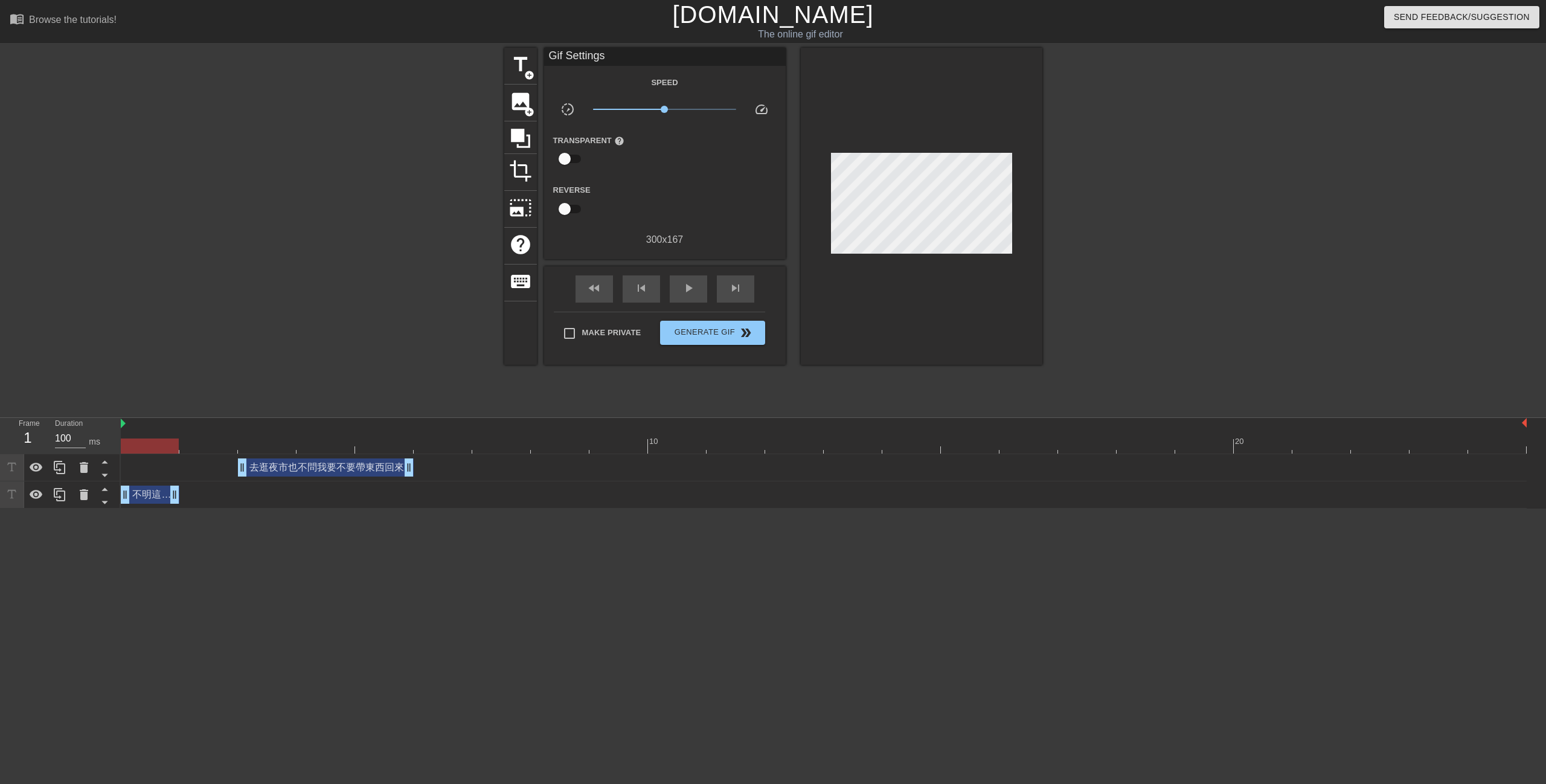
click at [190, 505] on div "不明這個逼 drag_handle drag_handle" at bounding box center [823, 494] width 1406 height 27
drag, startPoint x: 176, startPoint y: 502, endPoint x: 217, endPoint y: 500, distance: 41.0
click at [682, 281] on span "play_arrow" at bounding box center [688, 288] width 15 height 15
drag, startPoint x: 659, startPoint y: 111, endPoint x: 641, endPoint y: 115, distance: 18.4
click at [641, 115] on span "x0.473" at bounding box center [664, 110] width 143 height 15
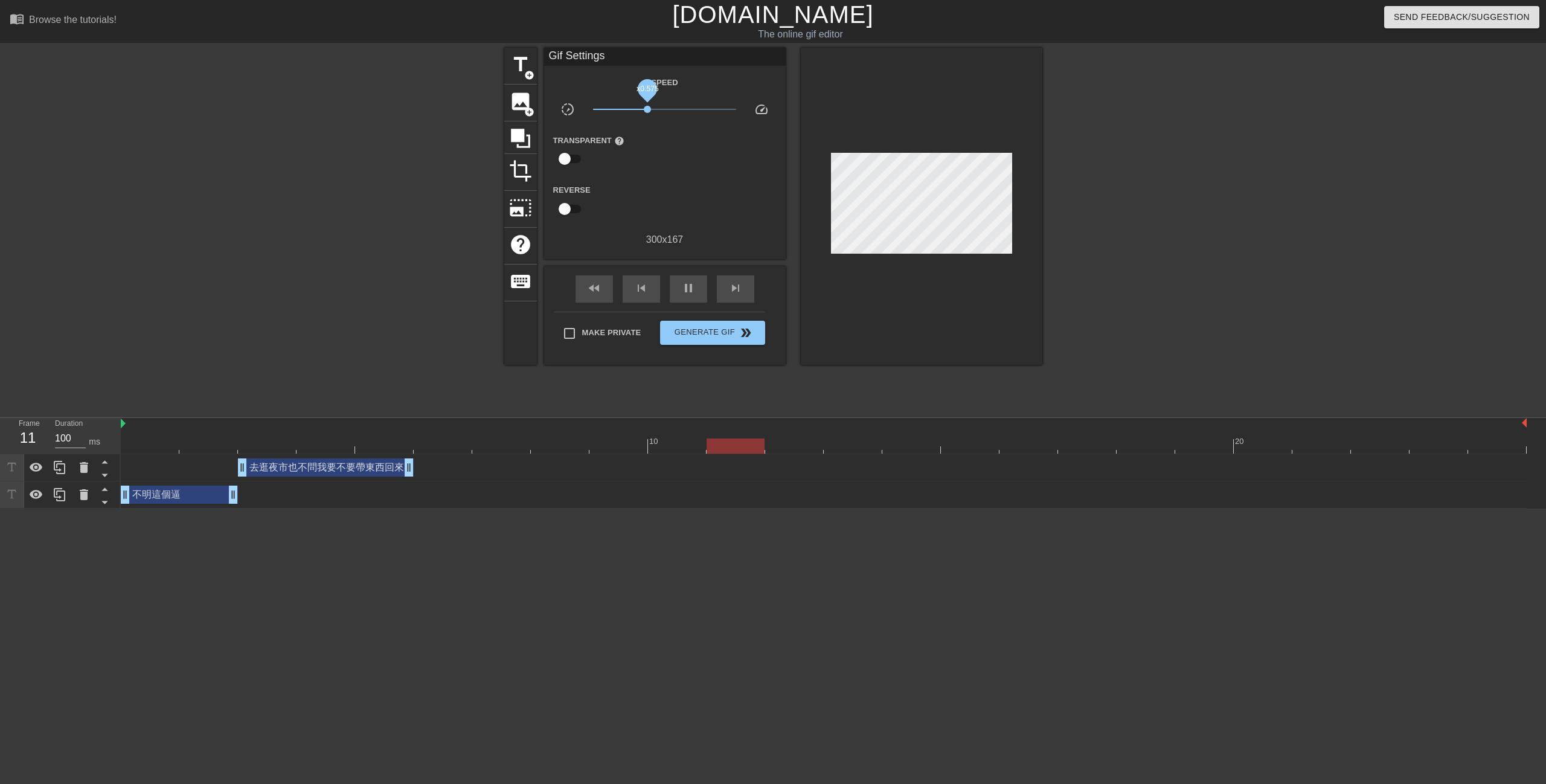
drag, startPoint x: 641, startPoint y: 112, endPoint x: 647, endPoint y: 111, distance: 6.1
click at [647, 111] on span "x0.575" at bounding box center [647, 109] width 7 height 7
